Goal: Information Seeking & Learning: Learn about a topic

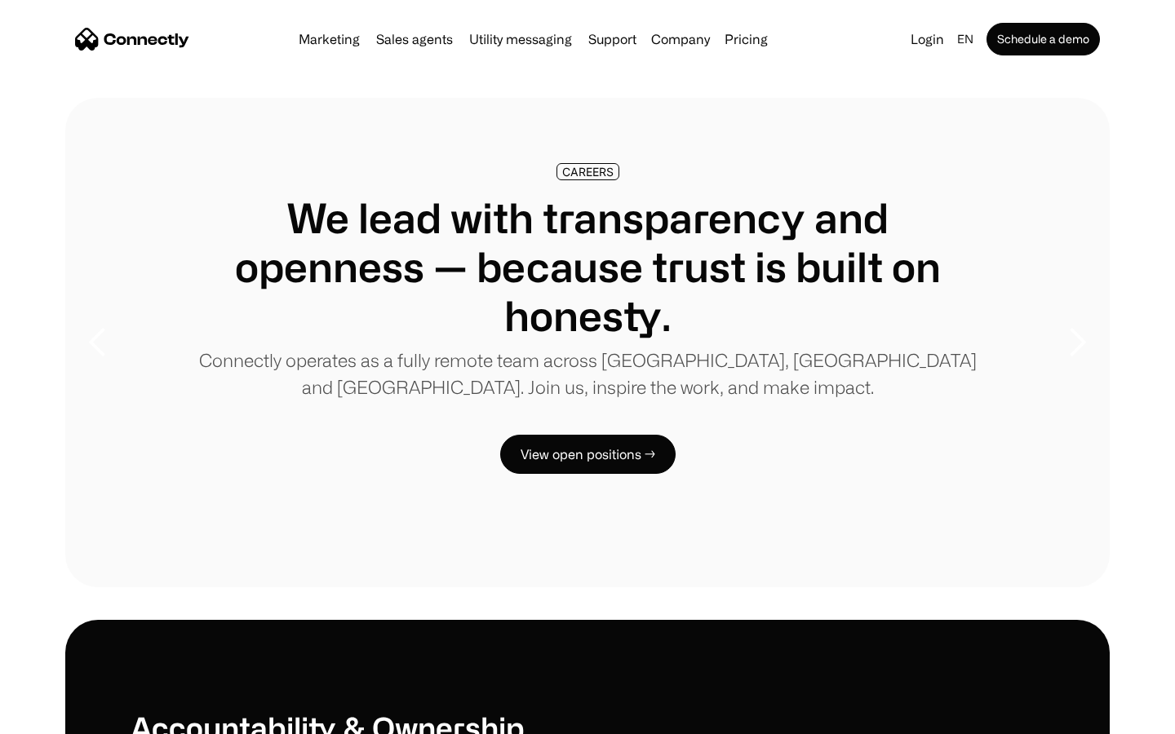
scroll to position [4983, 0]
